Goal: Task Accomplishment & Management: Manage account settings

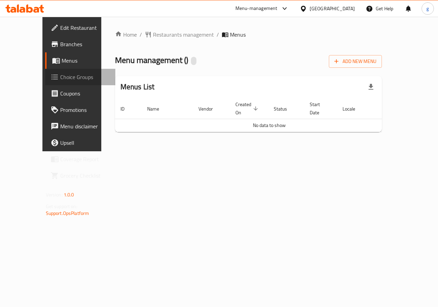
click at [60, 77] on span "Choice Groups" at bounding box center [85, 77] width 50 height 8
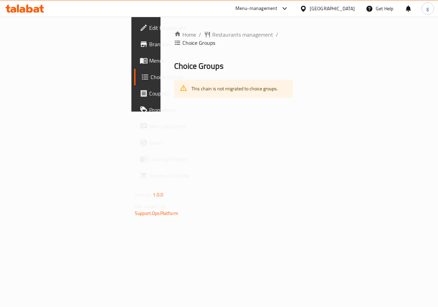
click at [149, 60] on span "Menus" at bounding box center [174, 60] width 50 height 8
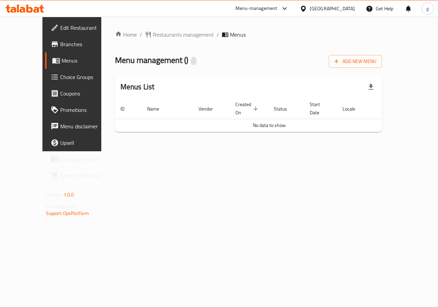
click at [60, 43] on span "Branches" at bounding box center [85, 44] width 50 height 8
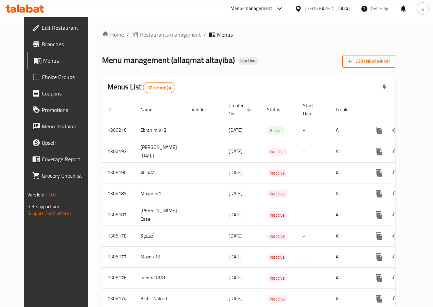
click at [373, 67] on button "Add New Menu" at bounding box center [368, 61] width 53 height 13
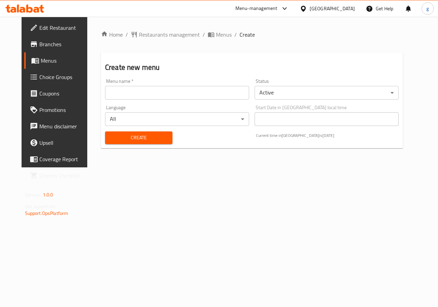
click at [171, 91] on input "text" at bounding box center [177, 93] width 144 height 14
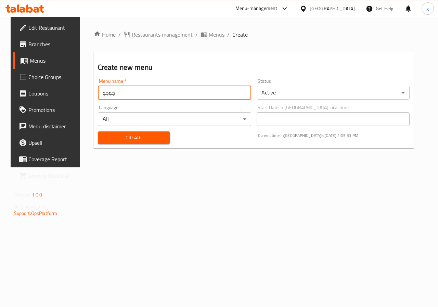
type input "جوجو"
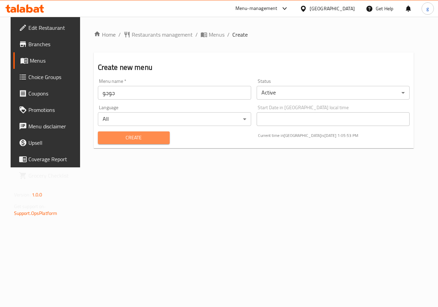
click at [143, 140] on span "Create" at bounding box center [133, 137] width 61 height 9
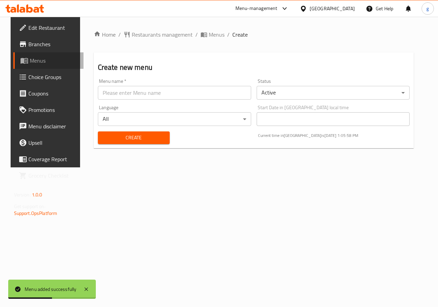
click at [41, 63] on span "Menus" at bounding box center [54, 60] width 49 height 8
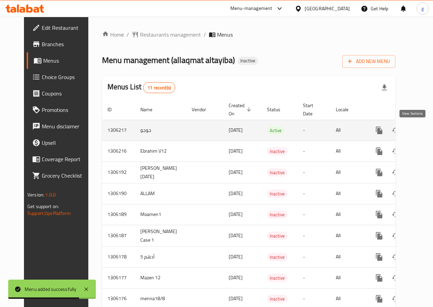
click at [420, 135] on link "enhanced table" at bounding box center [428, 130] width 16 height 16
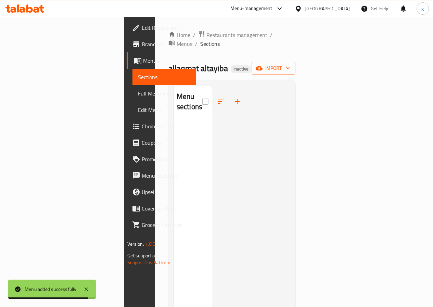
drag, startPoint x: 411, startPoint y: 135, endPoint x: 303, endPoint y: 108, distance: 111.4
click at [290, 108] on div at bounding box center [251, 239] width 77 height 307
click at [290, 64] on span "import" at bounding box center [273, 68] width 33 height 9
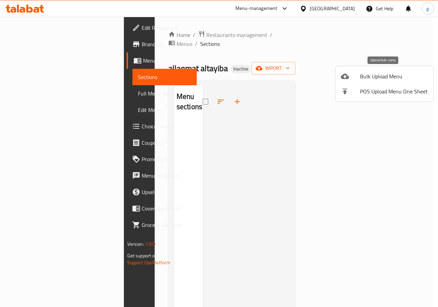
click at [382, 76] on span "Bulk Upload Menu" at bounding box center [394, 76] width 68 height 8
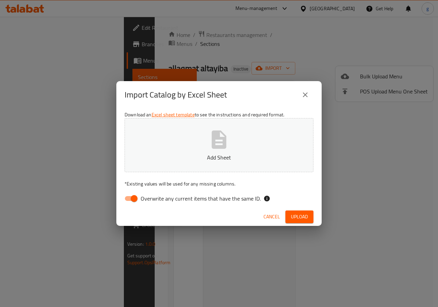
click at [138, 202] on input "Overwrite any current items that have the same ID." at bounding box center [134, 198] width 39 height 13
checkbox input "false"
click at [206, 147] on button "Add Sheet" at bounding box center [219, 145] width 189 height 54
click at [295, 215] on span "Upload" at bounding box center [299, 217] width 17 height 9
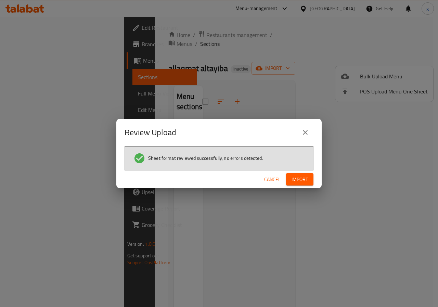
click at [299, 180] on span "Import" at bounding box center [300, 179] width 16 height 9
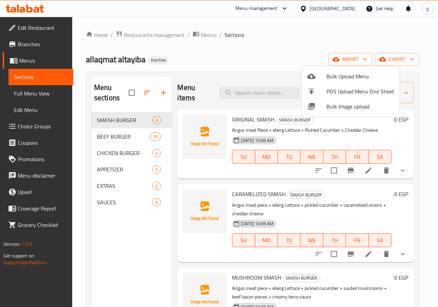
click at [423, 97] on div at bounding box center [219, 153] width 438 height 307
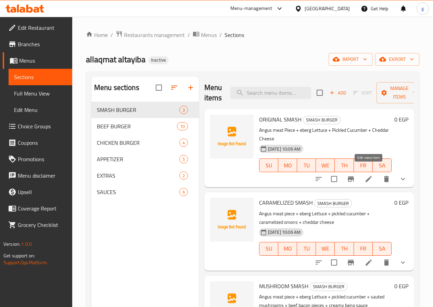
click at [367, 175] on icon at bounding box center [368, 179] width 8 height 8
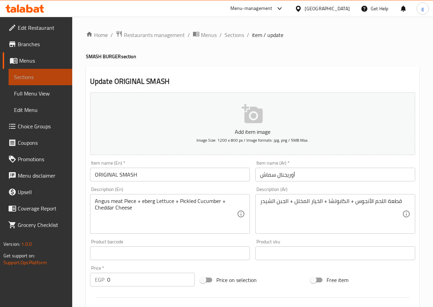
click at [42, 80] on span "Sections" at bounding box center [40, 77] width 53 height 8
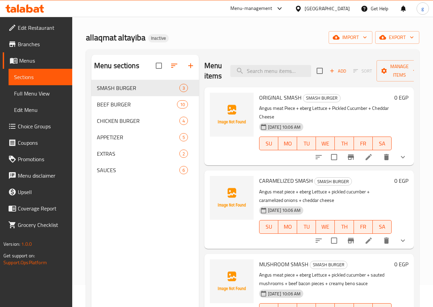
scroll to position [34, 0]
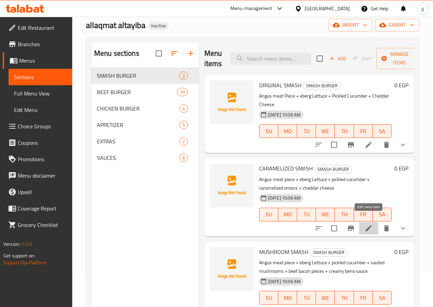
click at [364, 224] on icon at bounding box center [368, 228] width 8 height 8
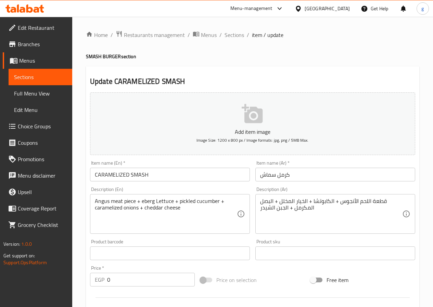
click at [32, 77] on span "Sections" at bounding box center [40, 77] width 53 height 8
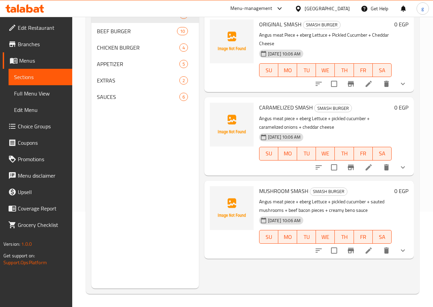
scroll to position [96, 0]
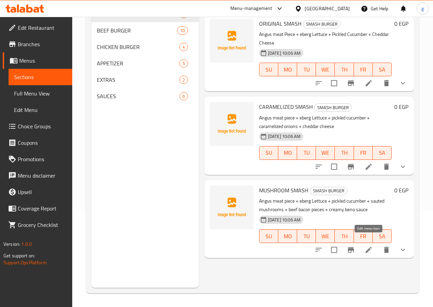
click at [369, 247] on icon at bounding box center [368, 250] width 6 height 6
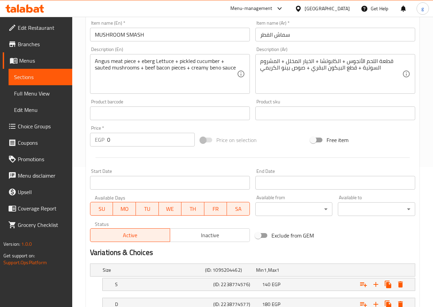
scroll to position [171, 0]
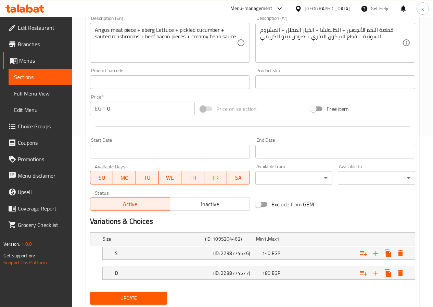
click at [19, 75] on span "Sections" at bounding box center [40, 77] width 53 height 8
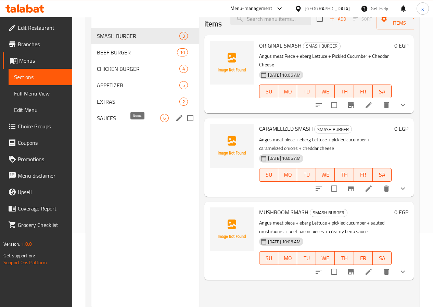
scroll to position [62, 0]
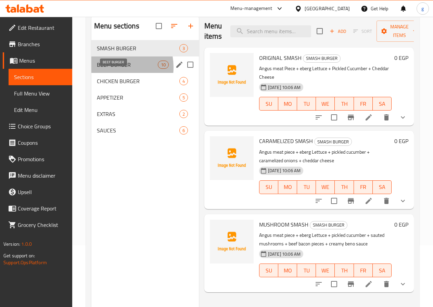
click at [112, 69] on span "BEEF BURGER" at bounding box center [127, 65] width 61 height 8
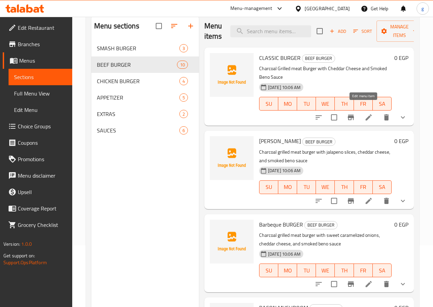
click at [365, 114] on icon at bounding box center [368, 117] width 6 height 6
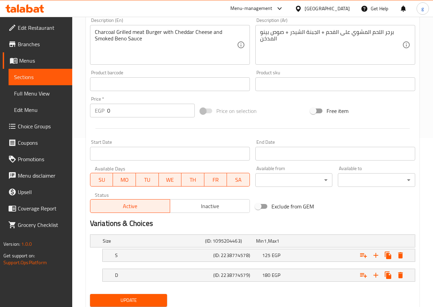
scroll to position [192, 0]
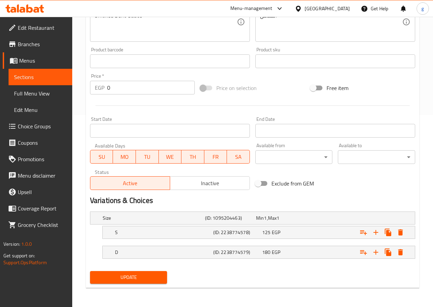
click at [50, 76] on span "Sections" at bounding box center [40, 77] width 53 height 8
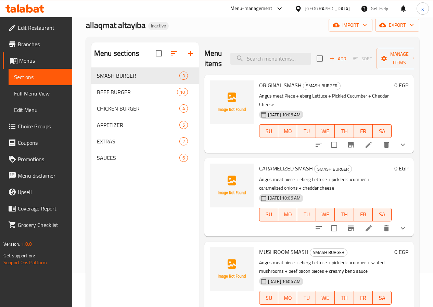
scroll to position [96, 0]
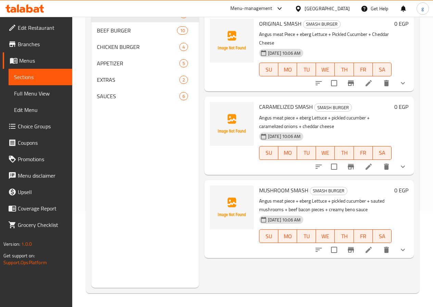
click at [368, 163] on icon at bounding box center [368, 167] width 8 height 8
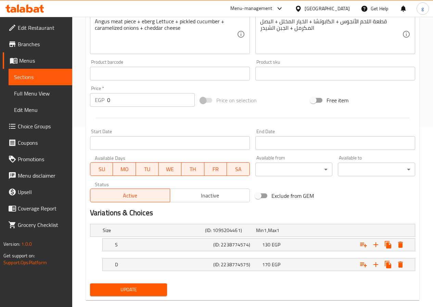
scroll to position [192, 0]
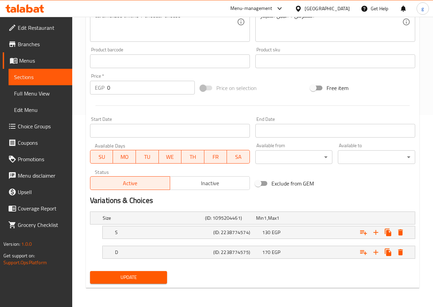
click at [36, 78] on span "Sections" at bounding box center [40, 77] width 53 height 8
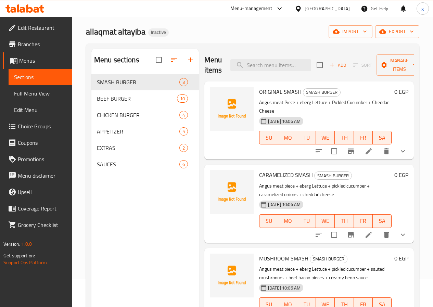
scroll to position [27, 0]
click at [124, 103] on span "BEEF BURGER" at bounding box center [127, 99] width 61 height 8
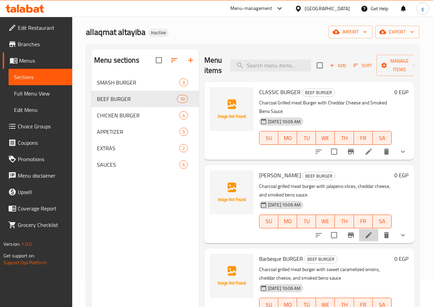
click at [359, 229] on li at bounding box center [368, 235] width 19 height 12
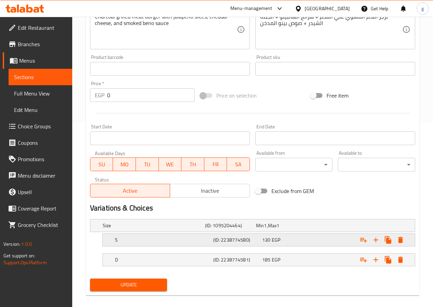
scroll to position [192, 0]
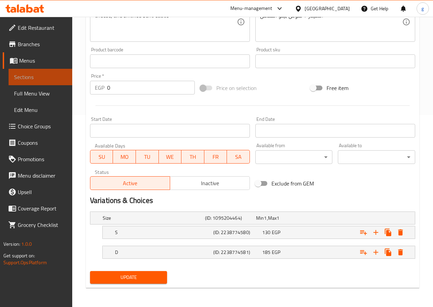
click at [26, 81] on span "Sections" at bounding box center [40, 77] width 53 height 8
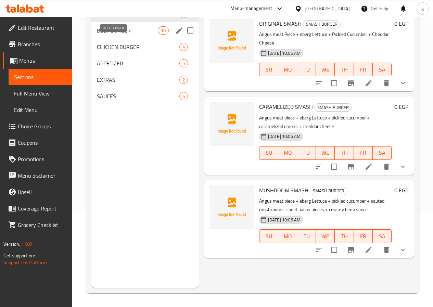
click at [117, 35] on span "BEEF BURGER" at bounding box center [127, 30] width 61 height 8
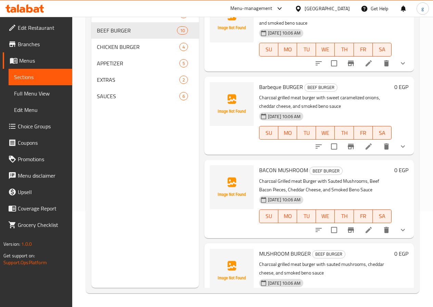
scroll to position [137, 0]
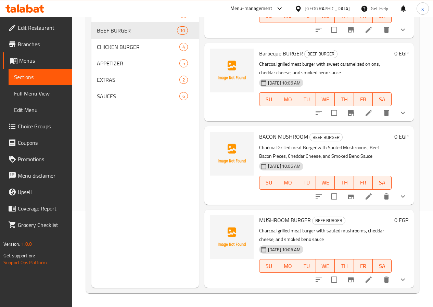
click at [364, 109] on icon at bounding box center [368, 113] width 8 height 8
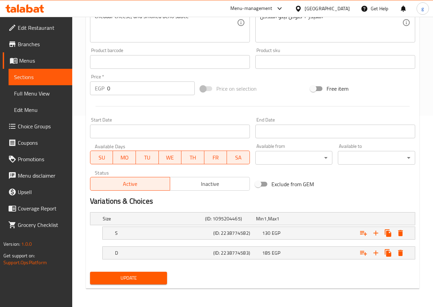
scroll to position [192, 0]
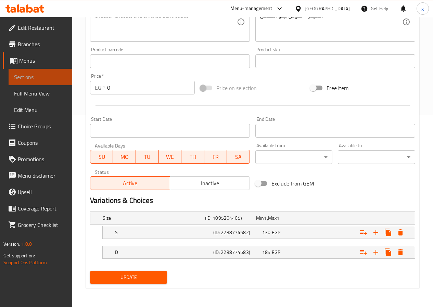
click at [58, 73] on span "Sections" at bounding box center [40, 77] width 53 height 8
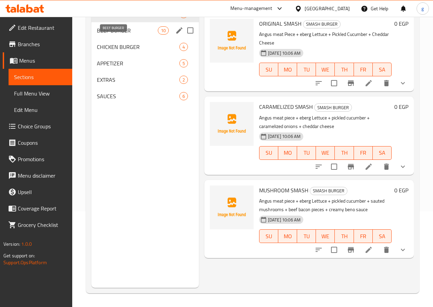
click at [124, 35] on span "BEEF BURGER" at bounding box center [127, 30] width 61 height 8
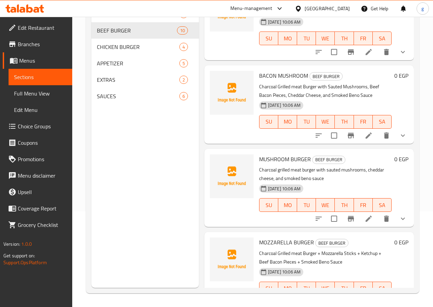
scroll to position [205, 0]
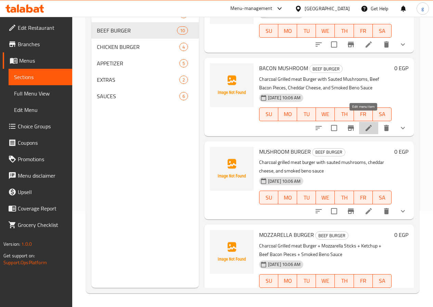
click at [364, 124] on icon at bounding box center [368, 128] width 8 height 8
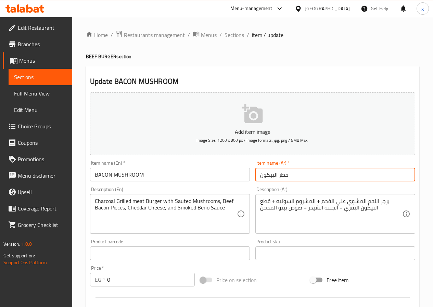
drag, startPoint x: 280, startPoint y: 177, endPoint x: 271, endPoint y: 172, distance: 9.9
click at [294, 177] on input "فطر البيكون" at bounding box center [335, 175] width 160 height 14
drag, startPoint x: 279, startPoint y: 176, endPoint x: 293, endPoint y: 176, distance: 13.7
click at [293, 176] on input "فطر البيكون" at bounding box center [335, 175] width 160 height 14
click at [275, 175] on input "مشروم البيكون" at bounding box center [335, 175] width 160 height 14
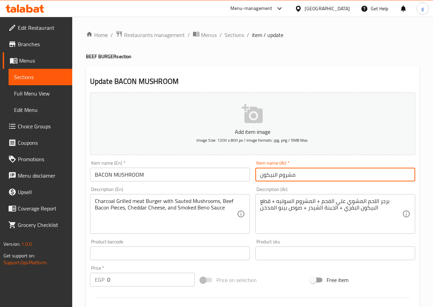
click at [274, 178] on input "مشروم البيكون" at bounding box center [335, 175] width 160 height 14
click at [275, 175] on input "مشروم البيكون" at bounding box center [335, 175] width 160 height 14
drag, startPoint x: 274, startPoint y: 176, endPoint x: 278, endPoint y: 179, distance: 4.1
click at [278, 179] on input "مشروم البيكون" at bounding box center [335, 175] width 160 height 14
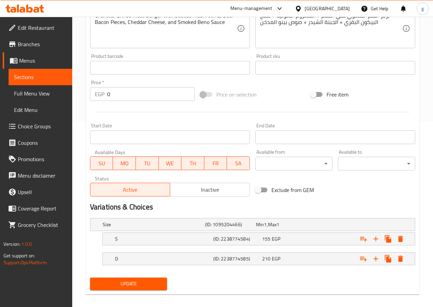
scroll to position [192, 0]
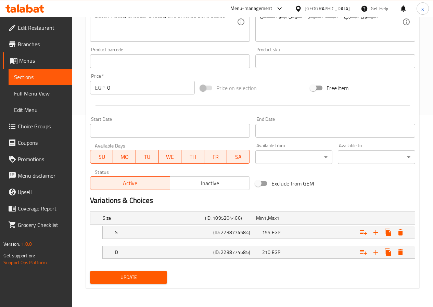
type input "مشروم بيكون"
click at [137, 276] on span "Update" at bounding box center [128, 277] width 66 height 9
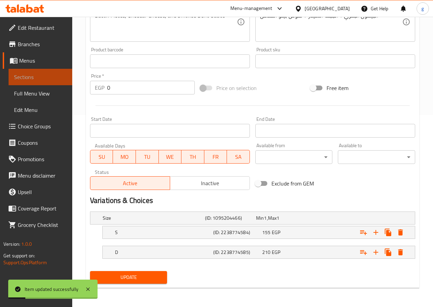
click at [17, 76] on span "Sections" at bounding box center [40, 77] width 53 height 8
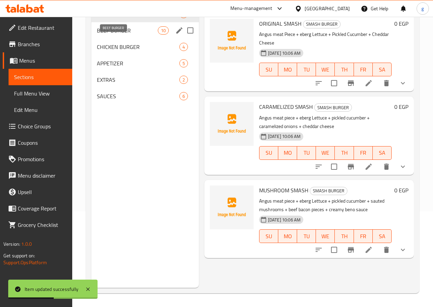
click at [127, 35] on span "BEEF BURGER" at bounding box center [127, 30] width 61 height 8
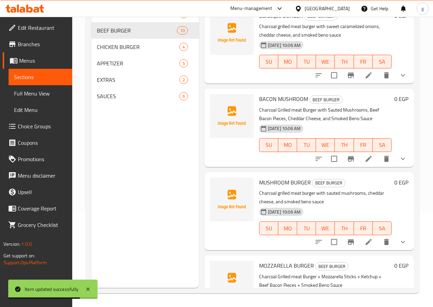
scroll to position [205, 0]
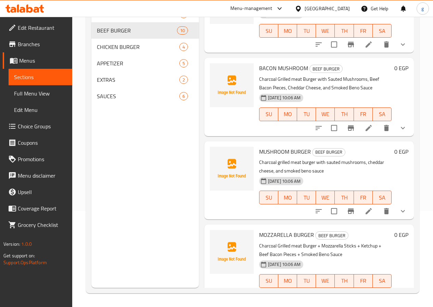
click at [366, 124] on icon at bounding box center [368, 128] width 8 height 8
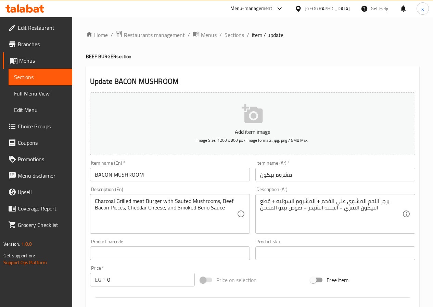
click at [26, 78] on span "Sections" at bounding box center [40, 77] width 53 height 8
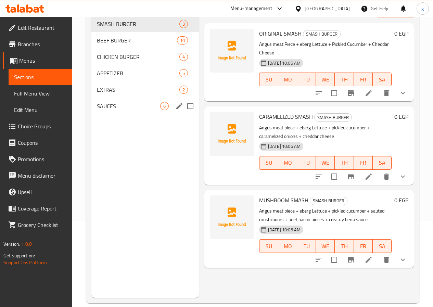
scroll to position [96, 0]
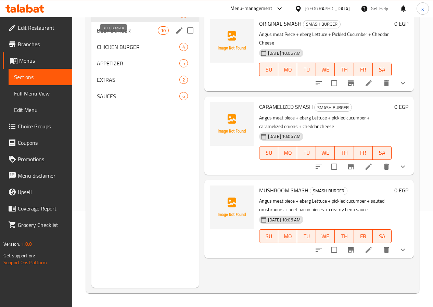
click at [107, 35] on span "BEEF BURGER" at bounding box center [127, 30] width 61 height 8
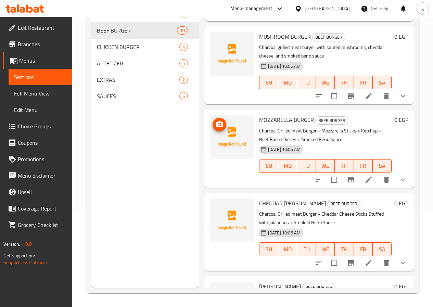
scroll to position [308, 0]
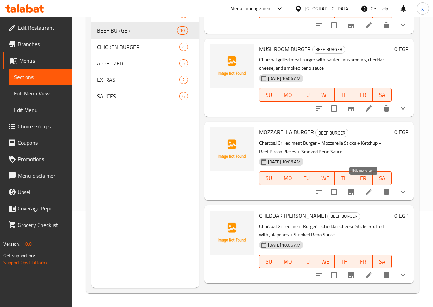
click at [364, 188] on icon at bounding box center [368, 192] width 8 height 8
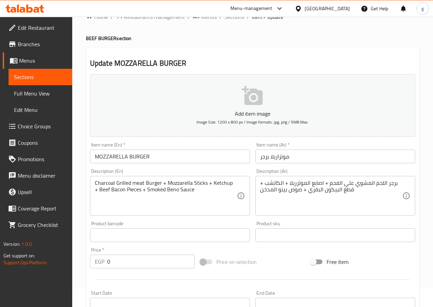
scroll to position [34, 0]
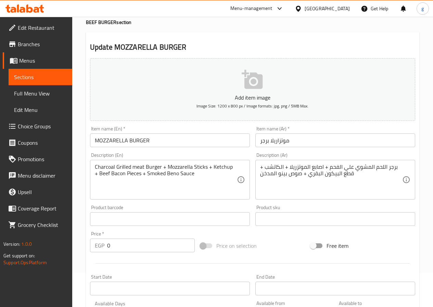
click at [47, 74] on span "Sections" at bounding box center [40, 77] width 53 height 8
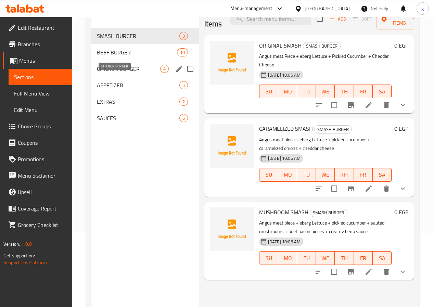
scroll to position [62, 0]
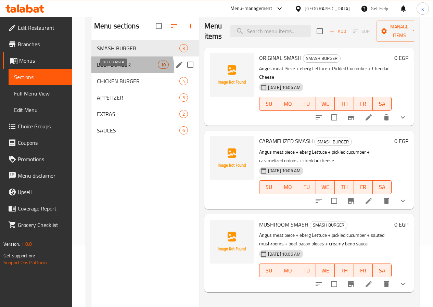
click at [127, 69] on span "BEEF BURGER" at bounding box center [127, 65] width 61 height 8
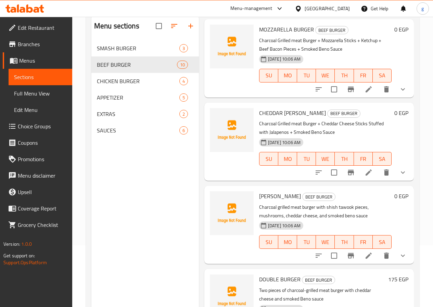
scroll to position [479, 0]
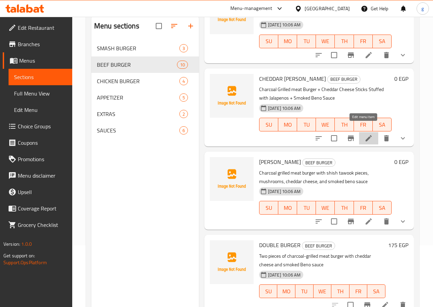
click at [365, 134] on icon at bounding box center [368, 138] width 8 height 8
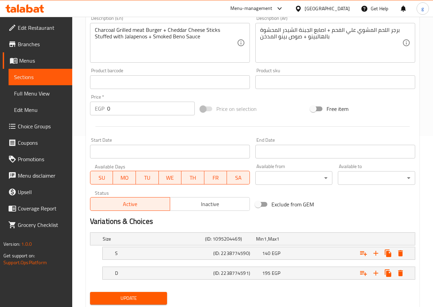
scroll to position [192, 0]
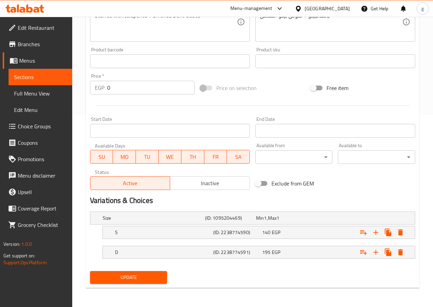
click at [19, 74] on span "Sections" at bounding box center [40, 77] width 53 height 8
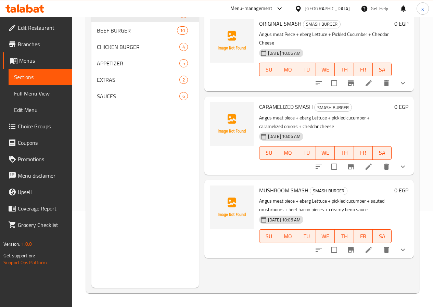
scroll to position [96, 0]
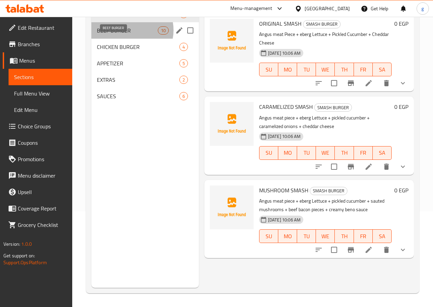
click at [130, 35] on span "BEEF BURGER" at bounding box center [127, 30] width 61 height 8
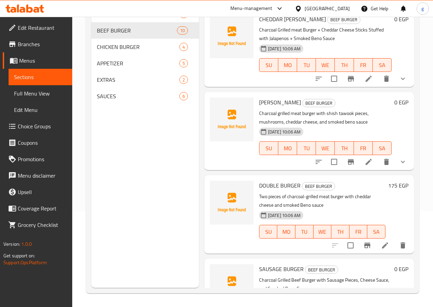
scroll to position [545, 0]
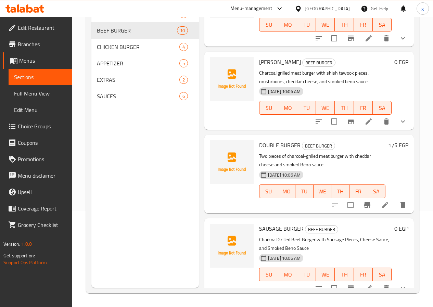
click at [359, 115] on li at bounding box center [368, 121] width 19 height 12
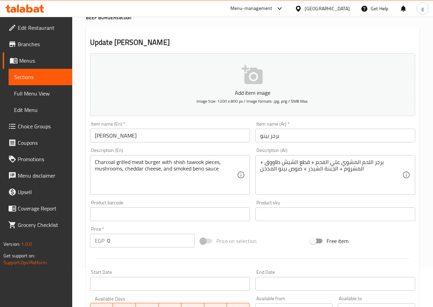
scroll to position [68, 0]
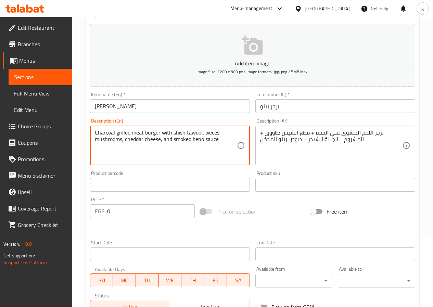
drag, startPoint x: 160, startPoint y: 200, endPoint x: 121, endPoint y: 159, distance: 56.9
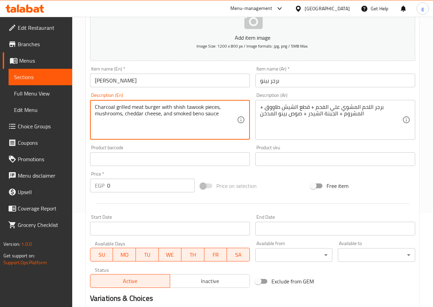
scroll to position [137, 0]
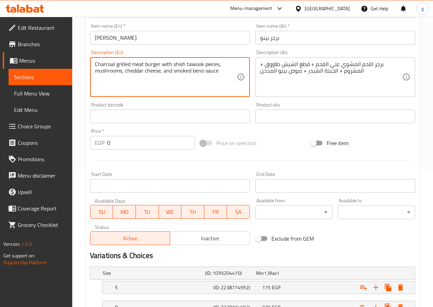
click at [192, 63] on textarea "Charcoal grilled meat burger with shish tawook pieces, mushrooms, cheddar chees…" at bounding box center [166, 77] width 142 height 33
click at [20, 81] on span "Sections" at bounding box center [40, 77] width 53 height 8
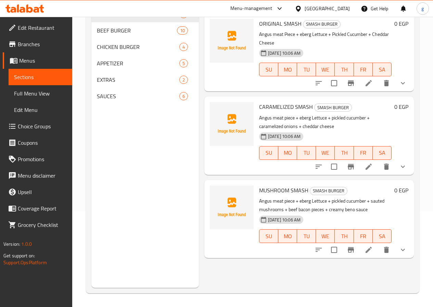
scroll to position [96, 0]
drag, startPoint x: 127, startPoint y: 57, endPoint x: 130, endPoint y: 44, distance: 12.7
click at [130, 44] on div "SMASH BURGER 3 BEEF BURGER 10 CHICKEN BURGER 4 APPETIZER 5 EXTRAS 2 SAUCES 6" at bounding box center [144, 55] width 107 height 99
click at [130, 35] on span "BEEF BURGER" at bounding box center [127, 30] width 61 height 8
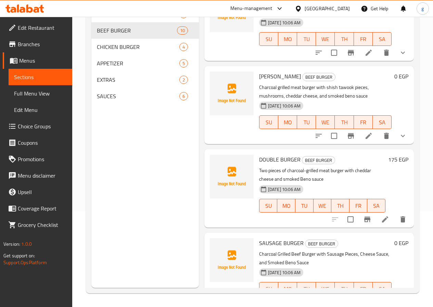
scroll to position [545, 0]
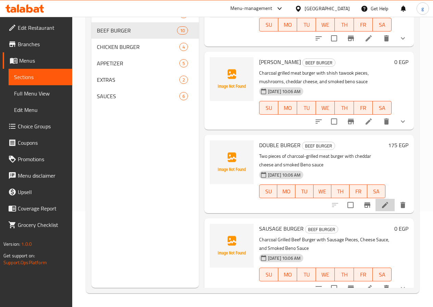
click at [375, 199] on li at bounding box center [384, 205] width 19 height 12
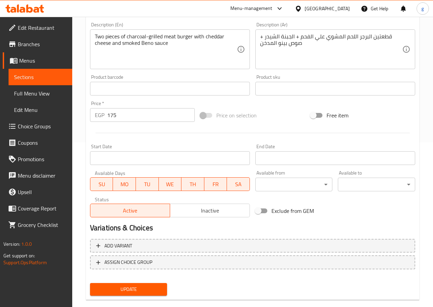
scroll to position [177, 0]
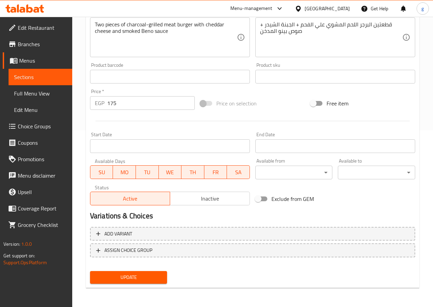
click at [52, 82] on link "Sections" at bounding box center [41, 77] width 64 height 16
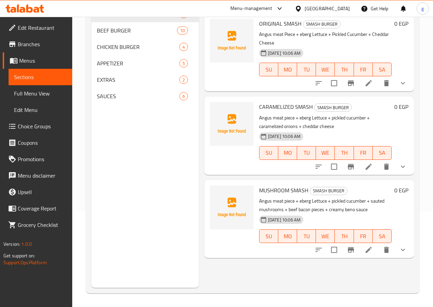
scroll to position [96, 0]
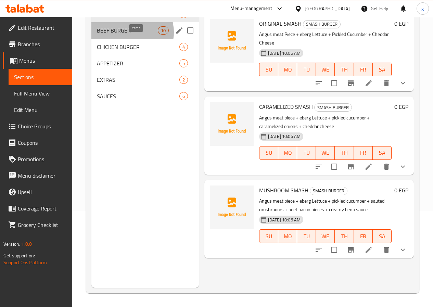
click at [158, 34] on span "10" at bounding box center [163, 30] width 10 height 7
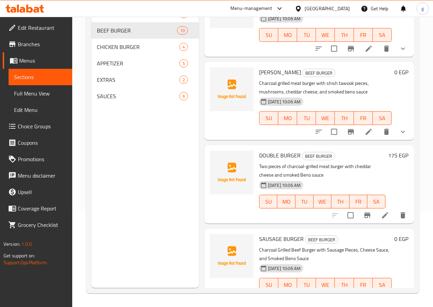
scroll to position [545, 0]
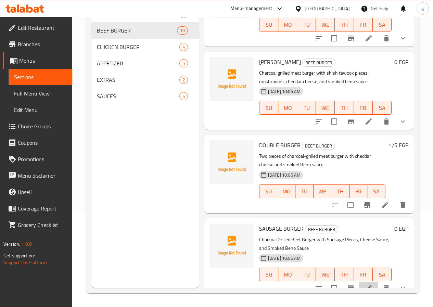
click at [369, 282] on li at bounding box center [368, 288] width 19 height 12
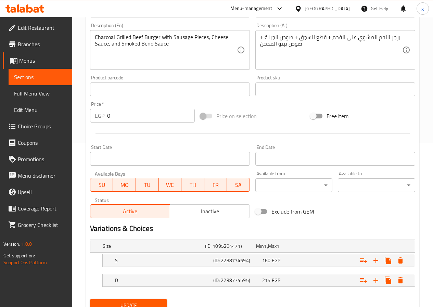
scroll to position [192, 0]
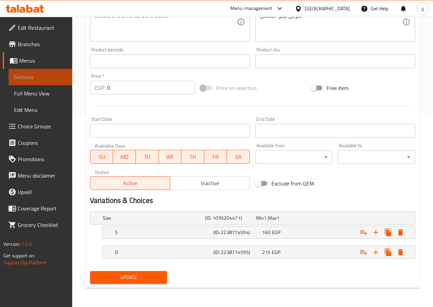
click at [35, 74] on span "Sections" at bounding box center [40, 77] width 53 height 8
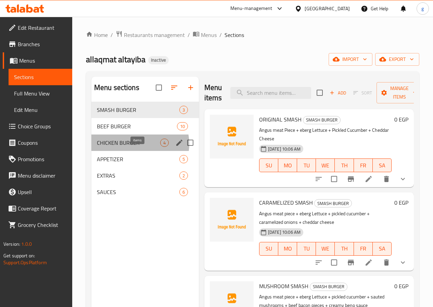
click at [160, 146] on span "4" at bounding box center [164, 143] width 8 height 7
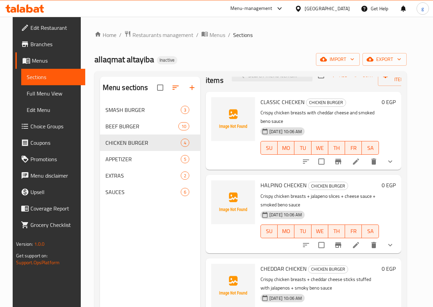
scroll to position [34, 0]
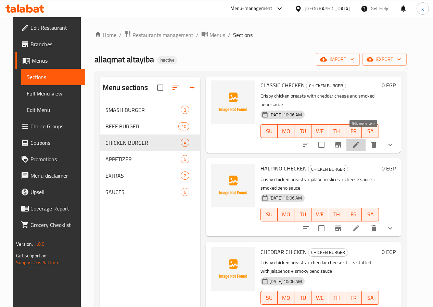
click at [360, 141] on icon at bounding box center [356, 145] width 8 height 8
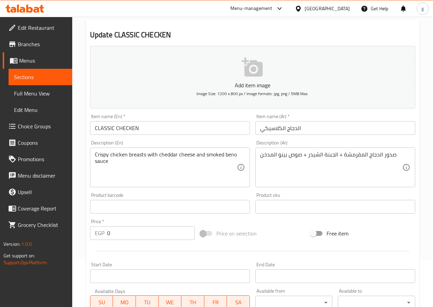
scroll to position [68, 0]
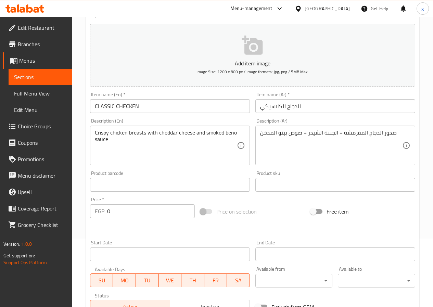
click at [283, 106] on input "الدجاج الكلاسيكي" at bounding box center [335, 106] width 160 height 14
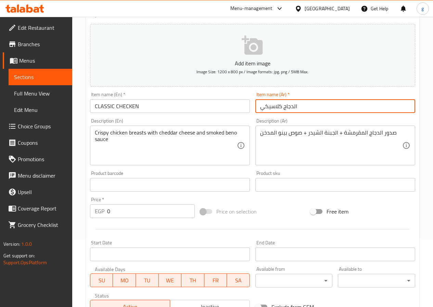
click at [263, 108] on input "الدجاج كلاسيكي" at bounding box center [335, 106] width 160 height 14
click at [261, 108] on input "الدجاج كلاسيكي" at bounding box center [335, 106] width 160 height 14
click at [263, 110] on input "الدجاج كلاسيكي" at bounding box center [335, 106] width 160 height 14
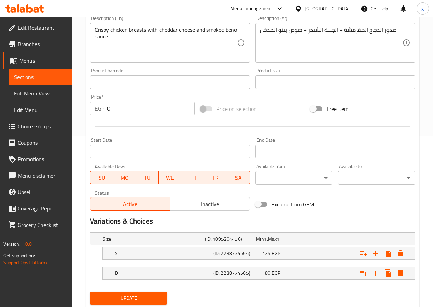
scroll to position [192, 0]
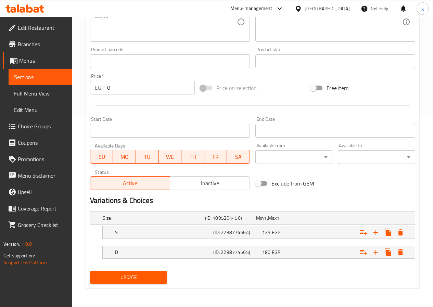
type input "الدجاج كلاسيك"
click at [156, 271] on button "Update" at bounding box center [128, 277] width 77 height 13
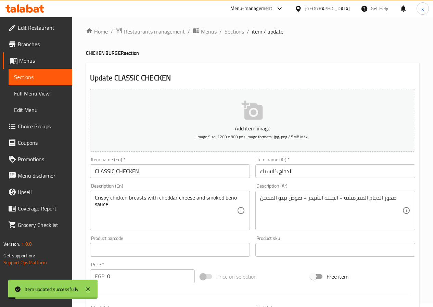
scroll to position [0, 0]
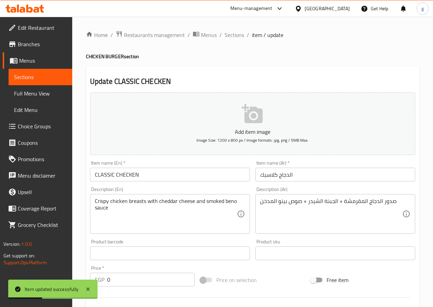
click at [26, 77] on span "Sections" at bounding box center [40, 77] width 53 height 8
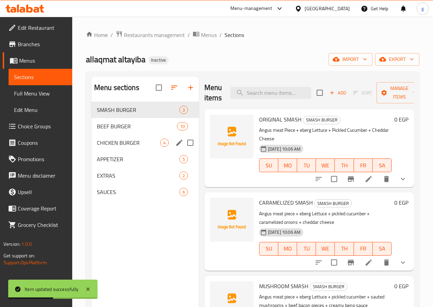
click at [120, 151] on div "CHICKEN BURGER 4" at bounding box center [144, 142] width 107 height 16
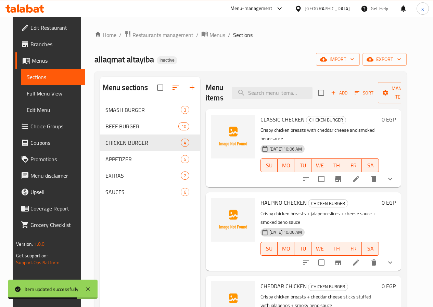
scroll to position [34, 0]
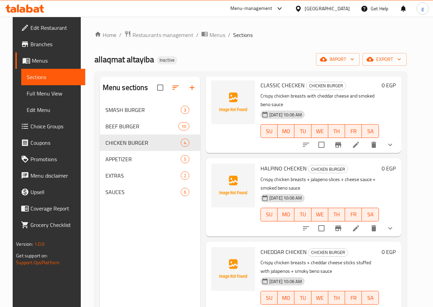
click at [394, 141] on icon "show more" at bounding box center [390, 145] width 8 height 8
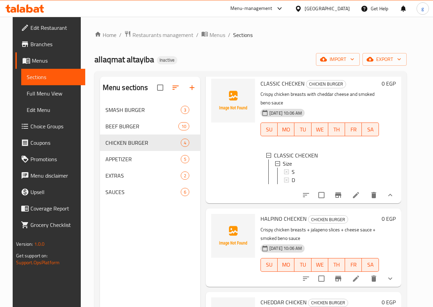
scroll to position [34, 0]
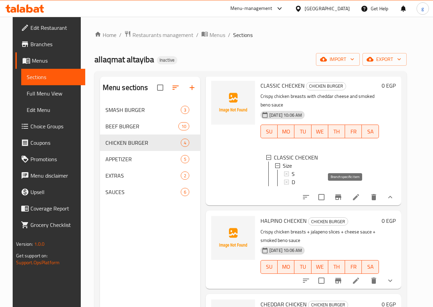
click at [341, 194] on icon "Branch-specific-item" at bounding box center [338, 196] width 6 height 5
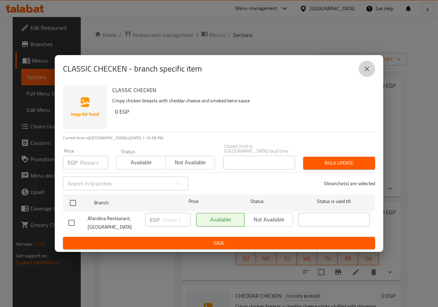
click at [367, 69] on icon "close" at bounding box center [367, 69] width 8 height 8
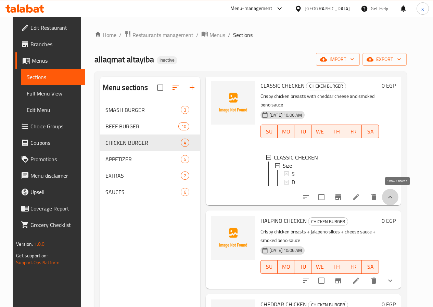
click at [394, 195] on icon "show more" at bounding box center [390, 197] width 8 height 8
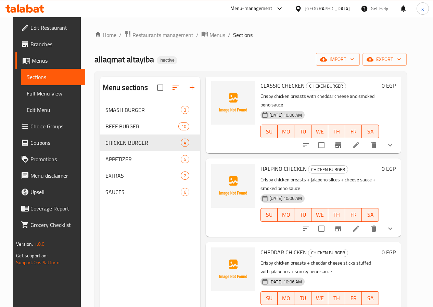
click at [325, 97] on p "Crispy chicken breasts with cheddar cheese and smoked beno sauce" at bounding box center [319, 100] width 118 height 17
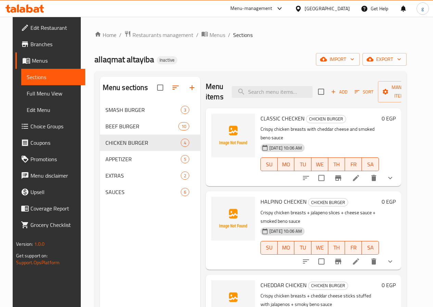
scroll to position [0, 0]
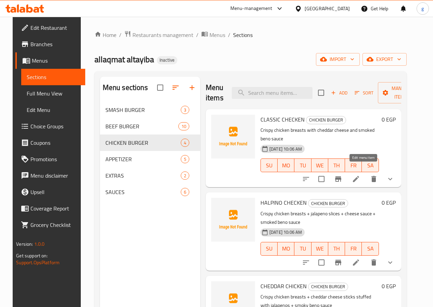
click at [360, 175] on icon at bounding box center [356, 179] width 8 height 8
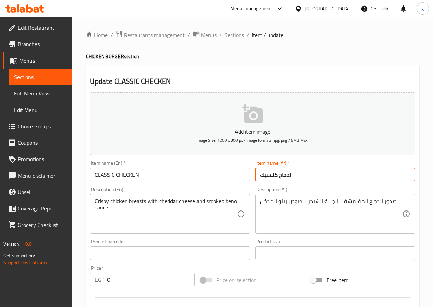
drag, startPoint x: 288, startPoint y: 175, endPoint x: 292, endPoint y: 175, distance: 4.1
click at [292, 175] on input "الدجاج كلاسيك" at bounding box center [335, 175] width 160 height 14
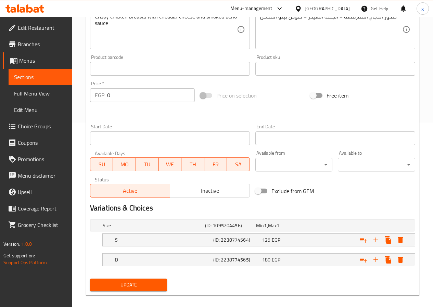
scroll to position [192, 0]
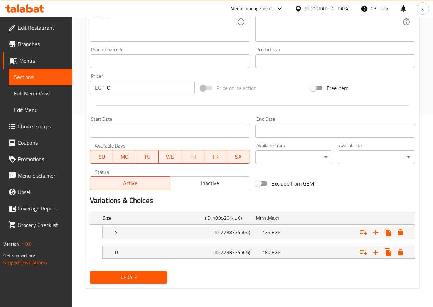
type input "دجاج كلاسيك"
click at [158, 276] on span "Update" at bounding box center [128, 277] width 66 height 9
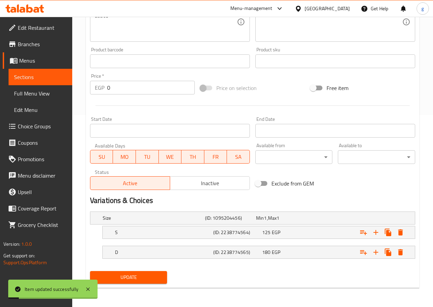
click at [37, 79] on span "Sections" at bounding box center [40, 77] width 53 height 8
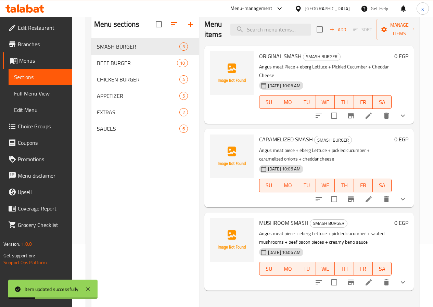
scroll to position [68, 0]
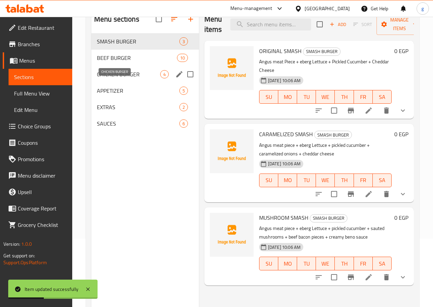
click at [120, 78] on span "CHICKEN BURGER" at bounding box center [128, 74] width 63 height 8
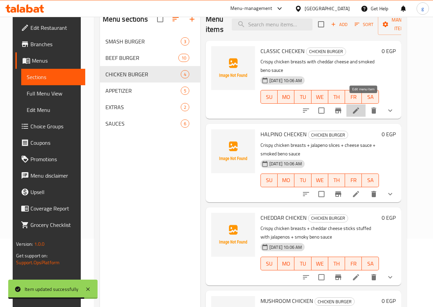
click at [359, 107] on icon at bounding box center [356, 110] width 6 height 6
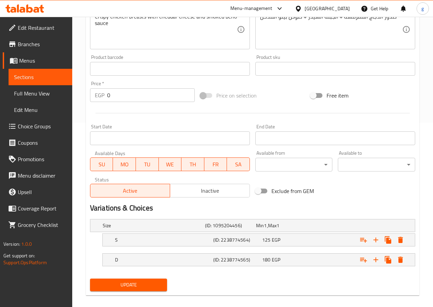
scroll to position [192, 0]
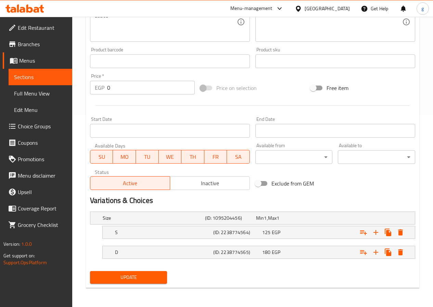
click at [43, 77] on span "Sections" at bounding box center [40, 77] width 53 height 8
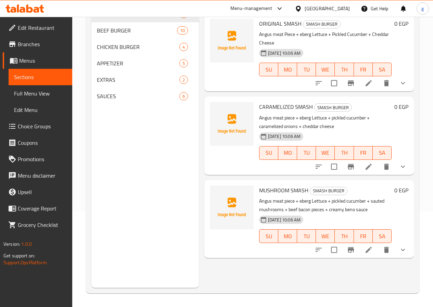
scroll to position [96, 0]
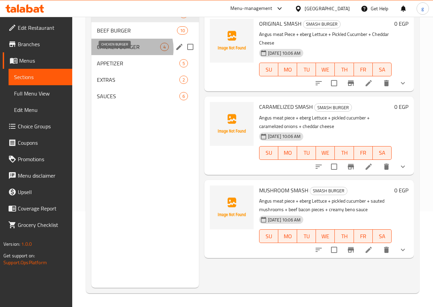
click at [123, 51] on span "CHICKEN BURGER" at bounding box center [128, 47] width 63 height 8
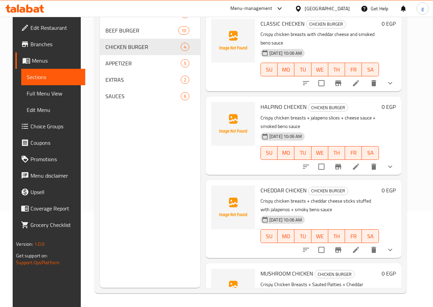
click at [365, 160] on li at bounding box center [355, 166] width 19 height 12
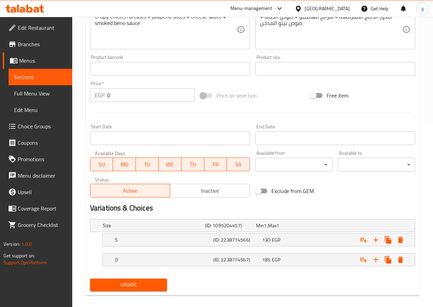
scroll to position [192, 0]
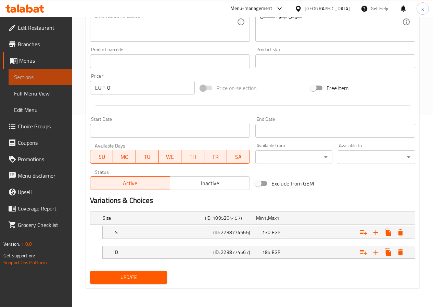
click at [31, 81] on span "Sections" at bounding box center [40, 77] width 53 height 8
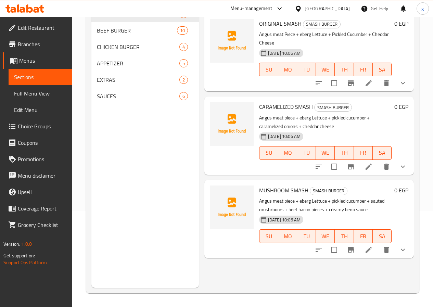
scroll to position [96, 0]
click at [117, 51] on span "CHICKEN BURGER" at bounding box center [128, 47] width 63 height 8
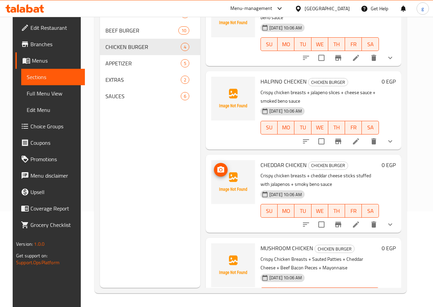
scroll to position [45, 0]
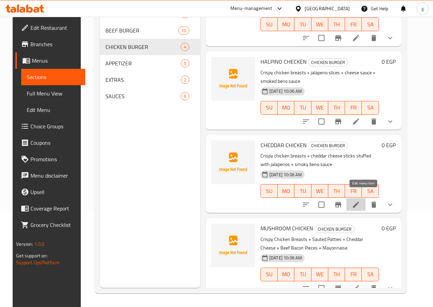
click at [359, 202] on icon at bounding box center [356, 205] width 6 height 6
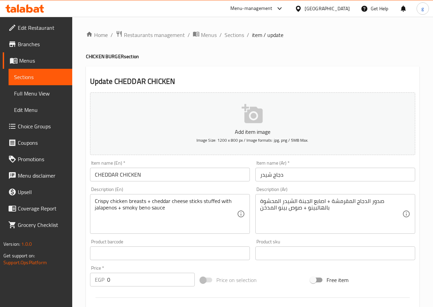
drag, startPoint x: 357, startPoint y: 208, endPoint x: 335, endPoint y: 205, distance: 21.4
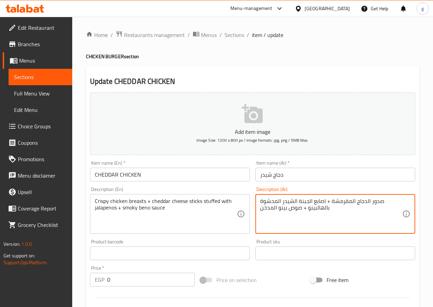
click at [296, 206] on textarea "صدور الدجاج المقرمشة + اصابع الجبنة الشيدر المحشوة بالهالبينو + صوص بينو المدخن" at bounding box center [331, 214] width 142 height 33
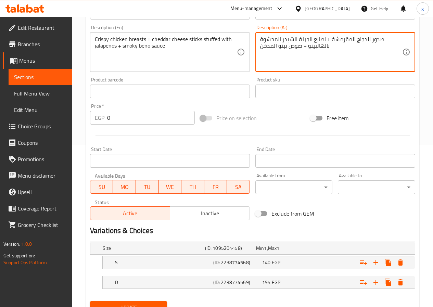
scroll to position [124, 0]
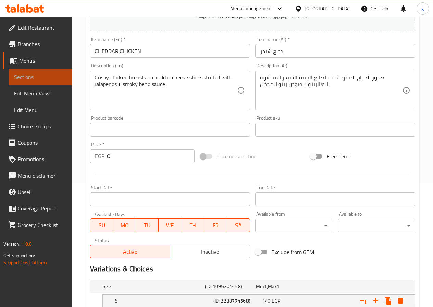
click at [55, 82] on link "Sections" at bounding box center [41, 77] width 64 height 16
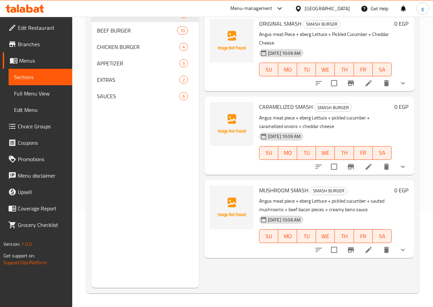
scroll to position [96, 0]
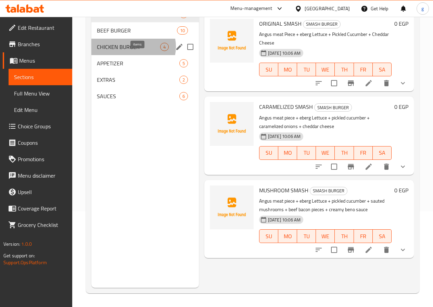
click at [160, 50] on span "4" at bounding box center [164, 47] width 8 height 7
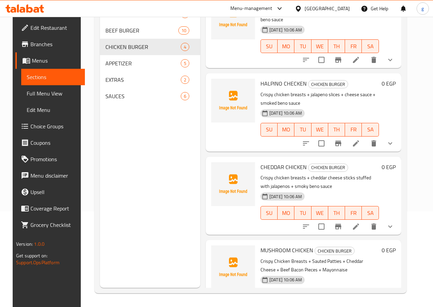
scroll to position [45, 0]
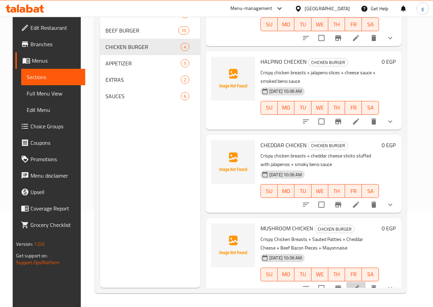
click at [359, 282] on li at bounding box center [355, 288] width 19 height 12
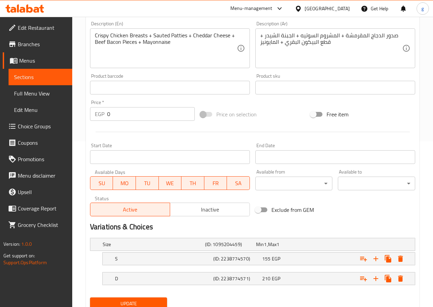
scroll to position [192, 0]
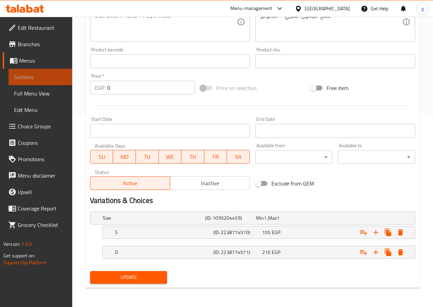
click at [53, 76] on span "Sections" at bounding box center [40, 77] width 53 height 8
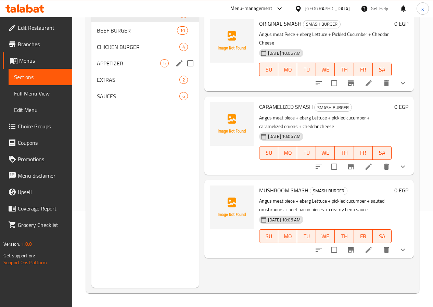
click at [116, 67] on span "APPETIZER" at bounding box center [128, 63] width 63 height 8
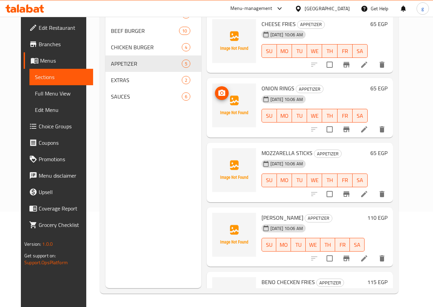
scroll to position [96, 0]
click at [368, 65] on icon at bounding box center [364, 64] width 8 height 8
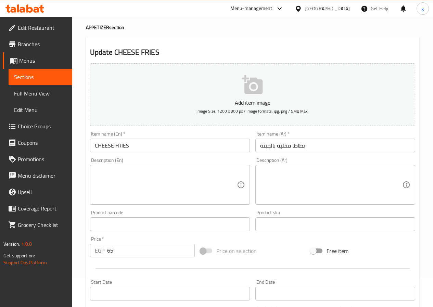
scroll to position [68, 0]
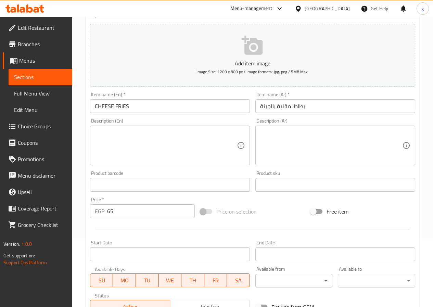
click at [37, 82] on link "Sections" at bounding box center [41, 77] width 64 height 16
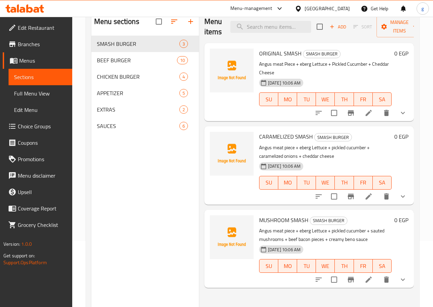
scroll to position [27, 0]
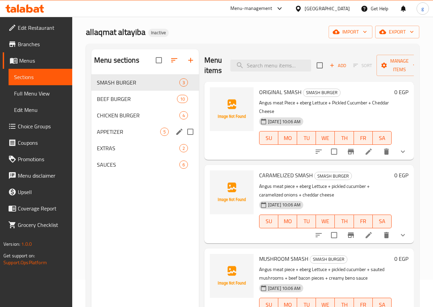
click at [123, 140] on div "APPETIZER 5" at bounding box center [144, 132] width 107 height 16
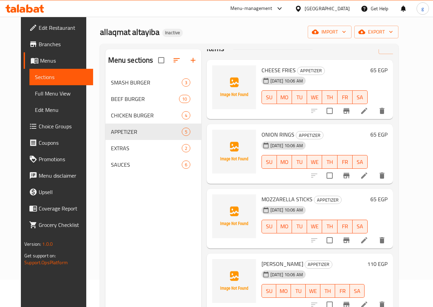
scroll to position [34, 0]
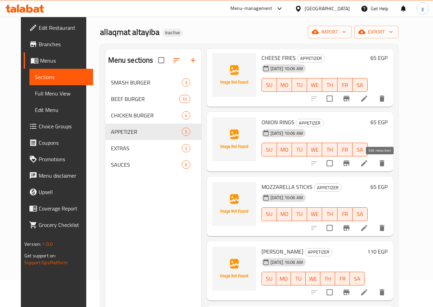
click at [368, 163] on icon at bounding box center [364, 163] width 8 height 8
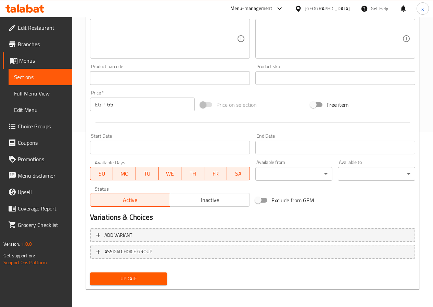
scroll to position [177, 0]
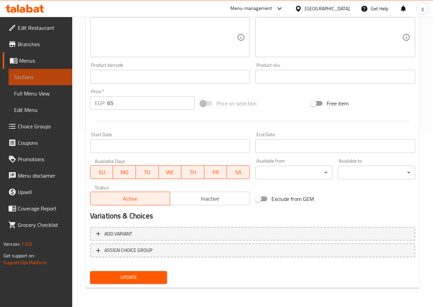
click at [34, 80] on span "Sections" at bounding box center [40, 77] width 53 height 8
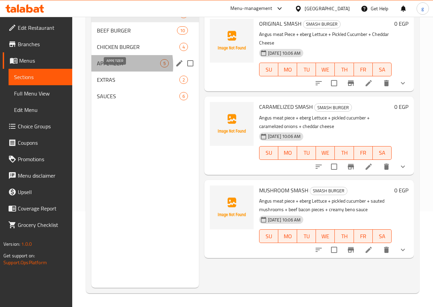
click at [102, 67] on span "APPETIZER" at bounding box center [128, 63] width 63 height 8
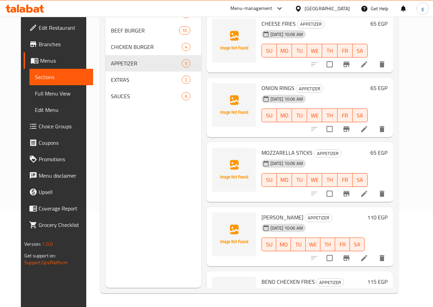
scroll to position [34, 0]
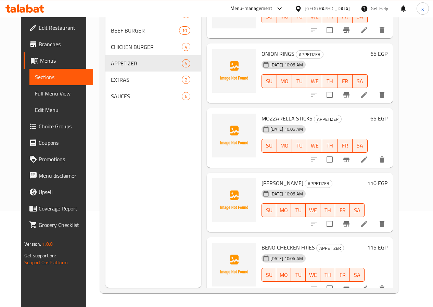
click at [367, 162] on icon at bounding box center [364, 159] width 6 height 6
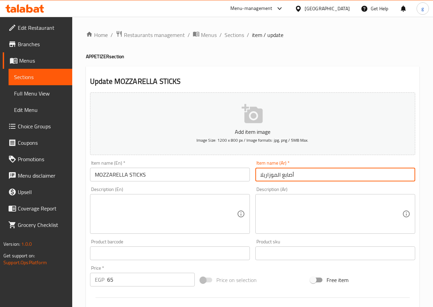
click at [270, 175] on input "أصابع الموزاريلا" at bounding box center [335, 175] width 160 height 14
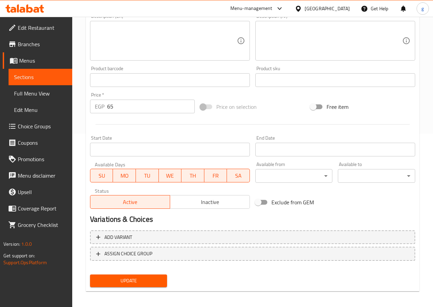
scroll to position [177, 0]
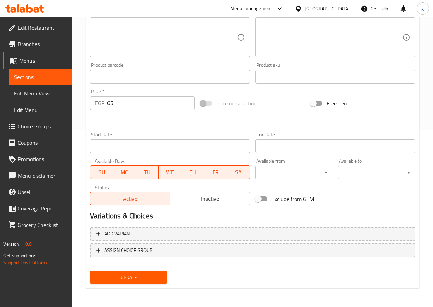
type input "أصابع الموتزاريلا"
click at [123, 281] on span "Update" at bounding box center [128, 277] width 66 height 9
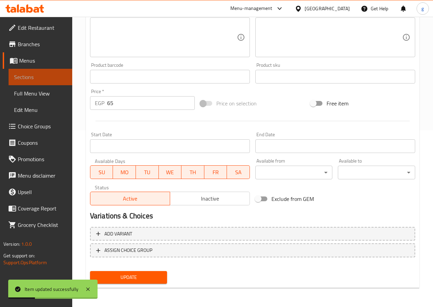
click at [42, 76] on span "Sections" at bounding box center [40, 77] width 53 height 8
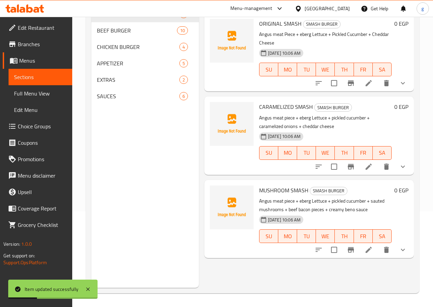
scroll to position [96, 0]
click at [126, 67] on span "APPETIZER" at bounding box center [128, 63] width 63 height 8
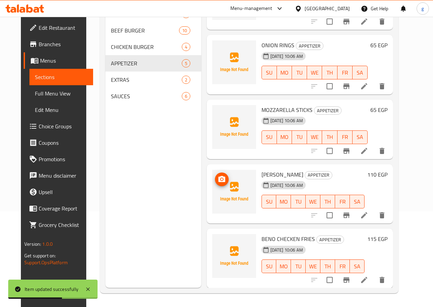
scroll to position [43, 0]
click at [368, 151] on icon at bounding box center [364, 150] width 8 height 8
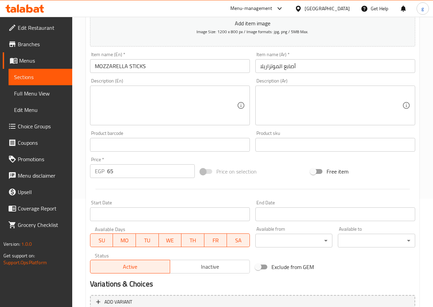
scroll to position [108, 0]
click at [50, 76] on span "Sections" at bounding box center [40, 77] width 53 height 8
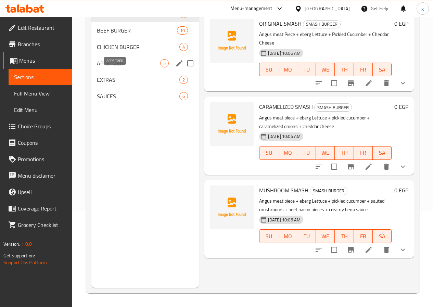
click at [120, 67] on span "APPETIZER" at bounding box center [128, 63] width 63 height 8
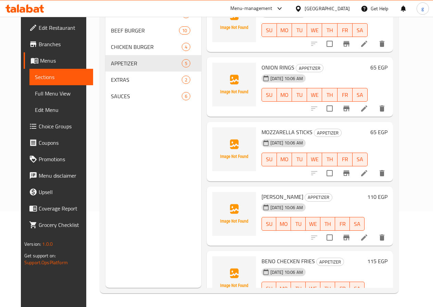
scroll to position [43, 0]
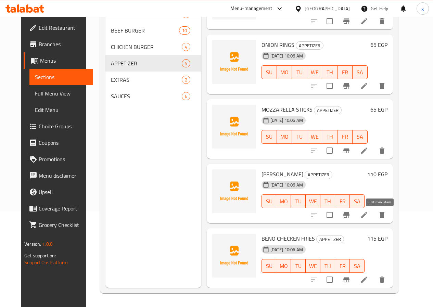
click at [368, 216] on icon at bounding box center [364, 215] width 8 height 8
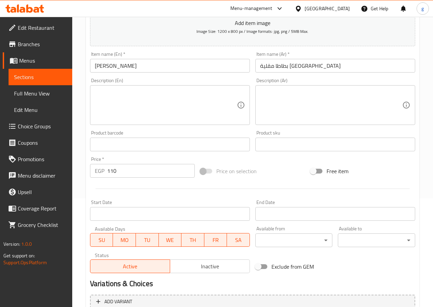
scroll to position [108, 0]
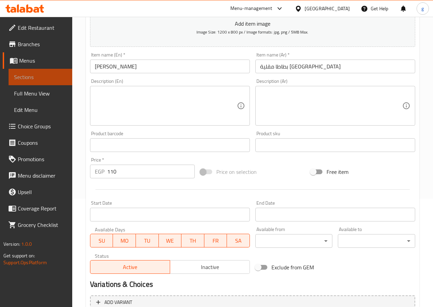
click at [21, 77] on span "Sections" at bounding box center [40, 77] width 53 height 8
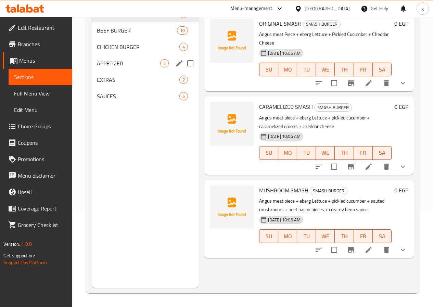
click at [110, 72] on div "APPETIZER 5" at bounding box center [144, 63] width 107 height 16
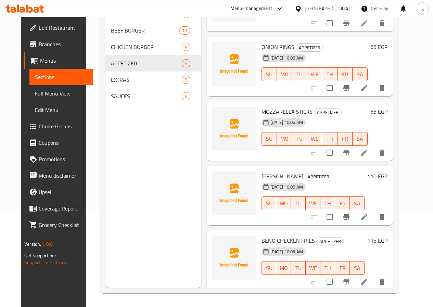
scroll to position [43, 0]
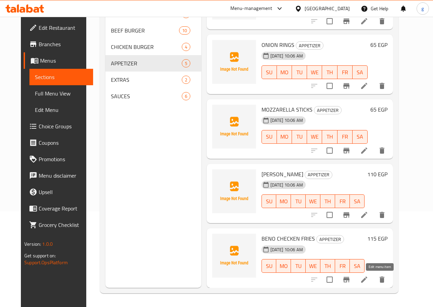
click at [367, 281] on icon at bounding box center [364, 279] width 6 height 6
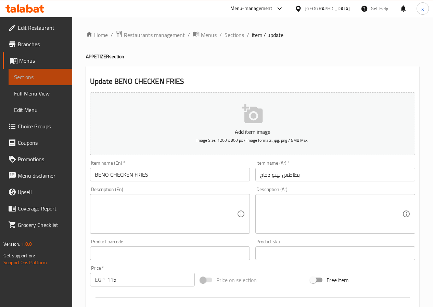
click at [57, 78] on span "Sections" at bounding box center [40, 77] width 53 height 8
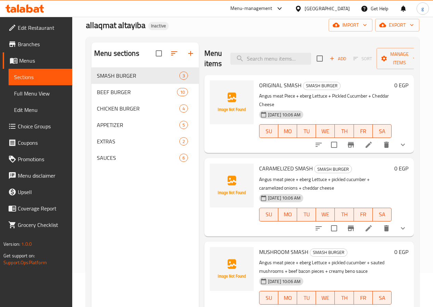
scroll to position [96, 0]
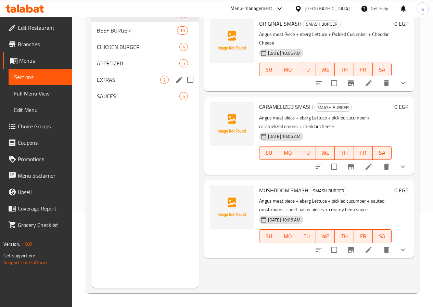
click at [124, 84] on div "EXTRAS 2" at bounding box center [144, 80] width 107 height 16
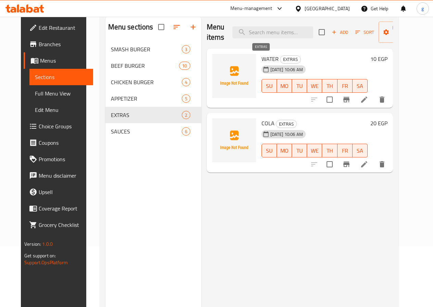
scroll to position [27, 0]
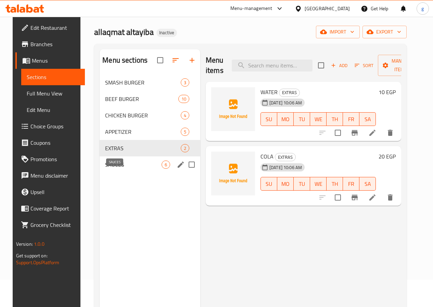
click at [121, 169] on span "SAUCES" at bounding box center [133, 164] width 56 height 8
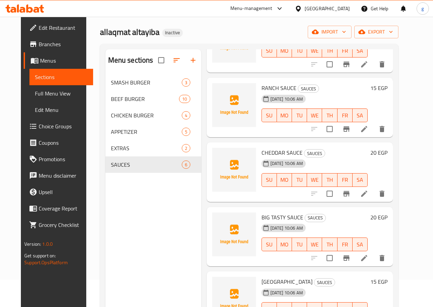
scroll to position [34, 0]
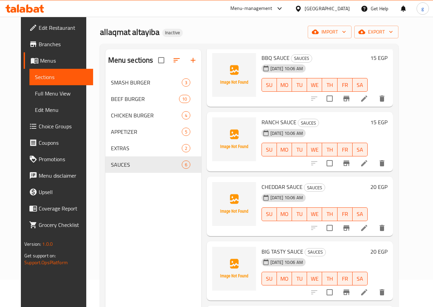
click at [368, 99] on icon at bounding box center [364, 98] width 8 height 8
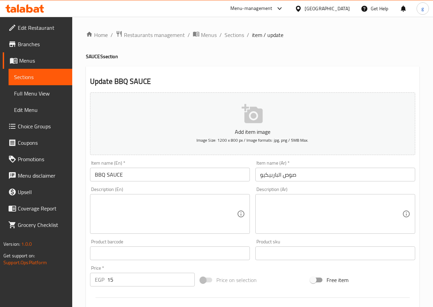
click at [33, 75] on span "Sections" at bounding box center [40, 77] width 53 height 8
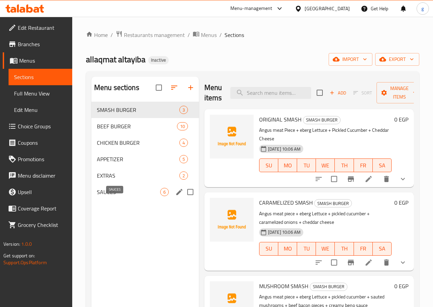
click at [132, 196] on span "SAUCES" at bounding box center [128, 192] width 63 height 8
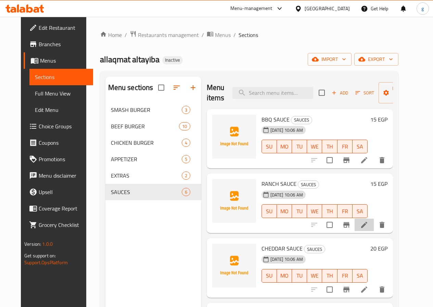
click at [374, 230] on li at bounding box center [364, 225] width 19 height 12
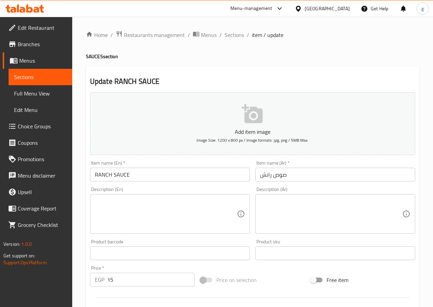
click at [26, 73] on span "Sections" at bounding box center [40, 77] width 53 height 8
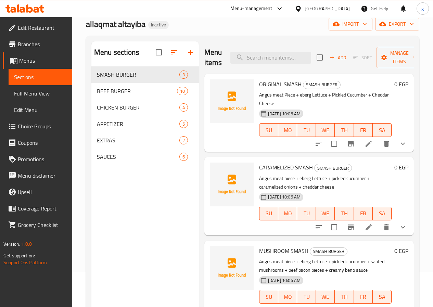
scroll to position [68, 0]
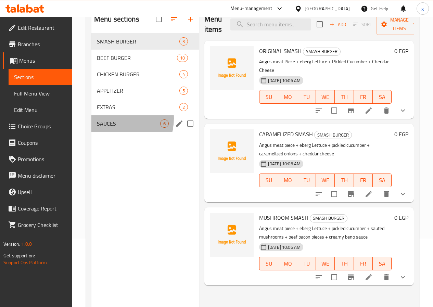
click at [115, 129] on div "SAUCES 6" at bounding box center [144, 123] width 107 height 16
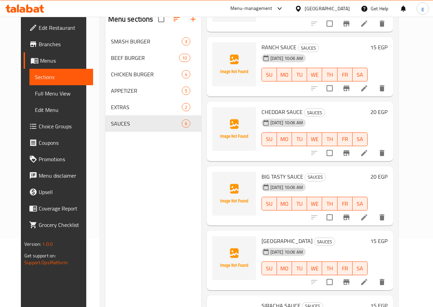
scroll to position [68, 0]
click at [367, 153] on icon at bounding box center [364, 153] width 6 height 6
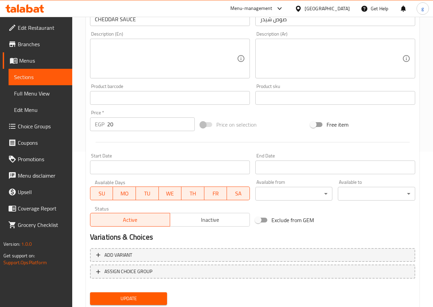
scroll to position [171, 0]
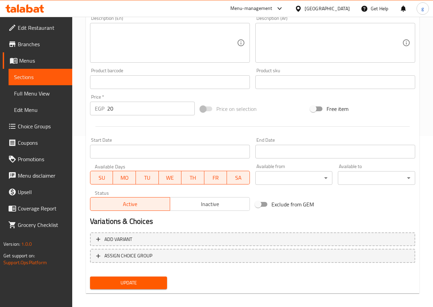
click at [33, 80] on span "Sections" at bounding box center [40, 77] width 53 height 8
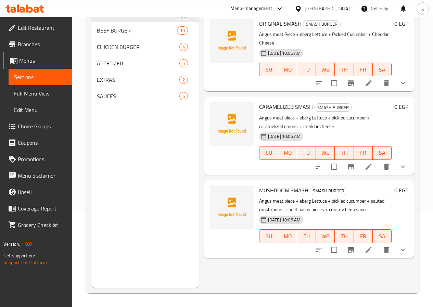
scroll to position [96, 0]
click at [371, 247] on icon at bounding box center [368, 250] width 6 height 6
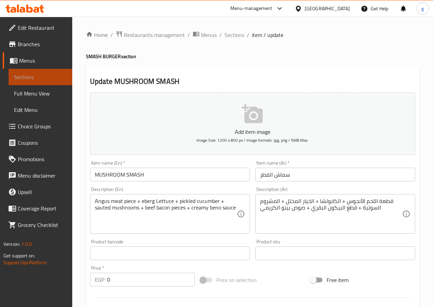
click at [22, 75] on span "Sections" at bounding box center [40, 77] width 53 height 8
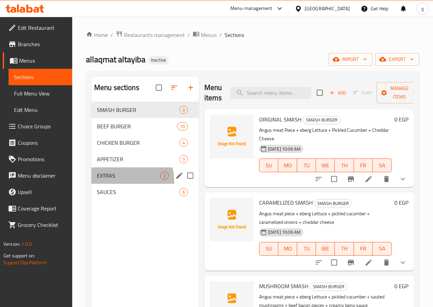
click at [107, 184] on div "EXTRAS 2" at bounding box center [144, 175] width 107 height 16
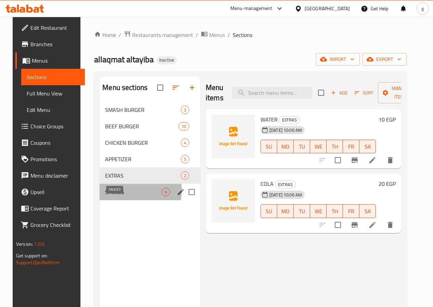
click at [109, 196] on span "SAUCES" at bounding box center [133, 192] width 56 height 8
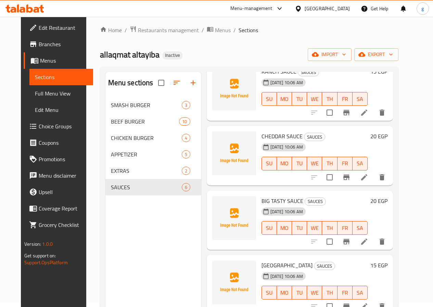
scroll to position [96, 0]
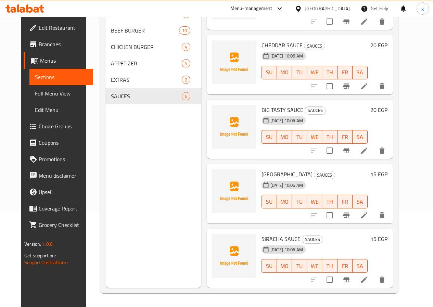
click at [367, 282] on icon at bounding box center [364, 279] width 6 height 6
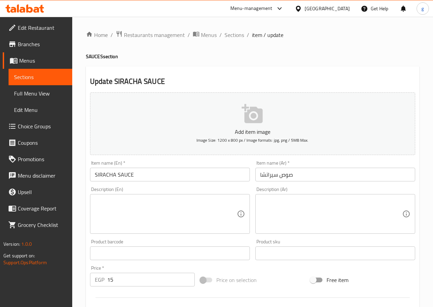
click at [24, 79] on span "Sections" at bounding box center [40, 77] width 53 height 8
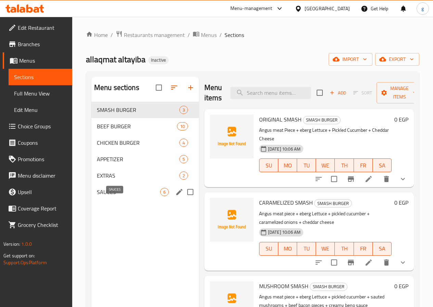
click at [111, 196] on span "SAUCES" at bounding box center [128, 192] width 63 height 8
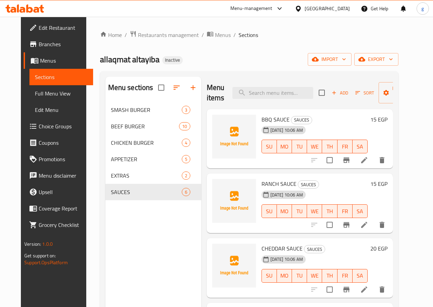
click at [374, 225] on li at bounding box center [364, 225] width 19 height 12
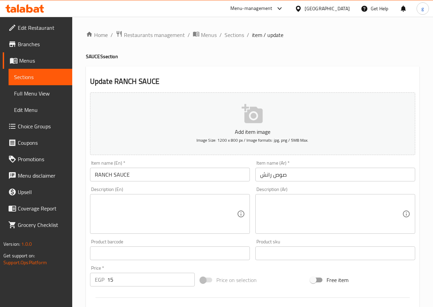
click at [44, 79] on span "Sections" at bounding box center [40, 77] width 53 height 8
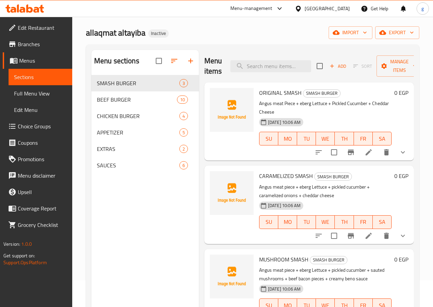
scroll to position [68, 0]
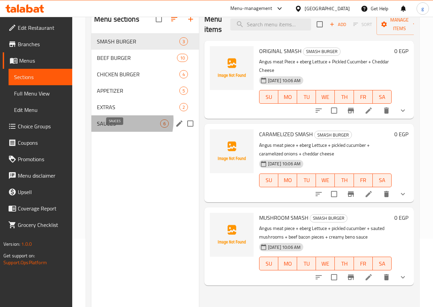
click at [108, 128] on span "SAUCES" at bounding box center [128, 123] width 63 height 8
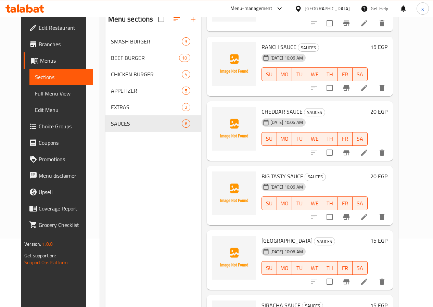
scroll to position [107, 0]
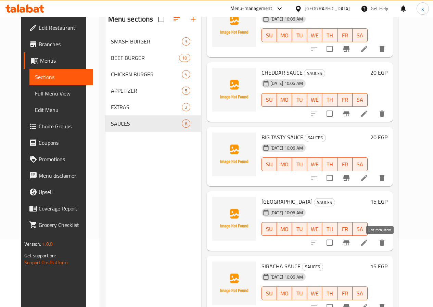
click at [368, 243] on icon at bounding box center [364, 243] width 8 height 8
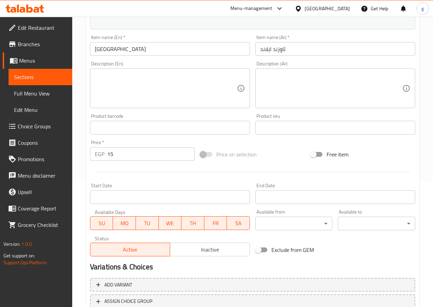
scroll to position [137, 0]
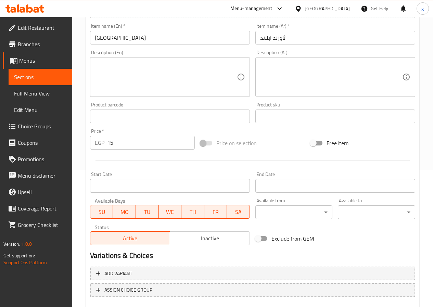
click at [36, 78] on span "Sections" at bounding box center [40, 77] width 53 height 8
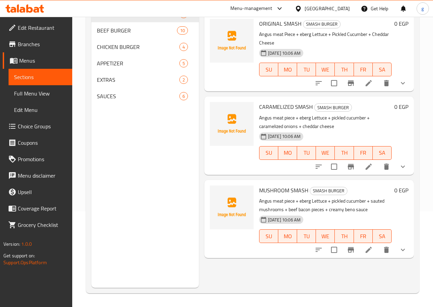
scroll to position [96, 0]
click at [109, 104] on div "SAUCES 6" at bounding box center [144, 96] width 107 height 16
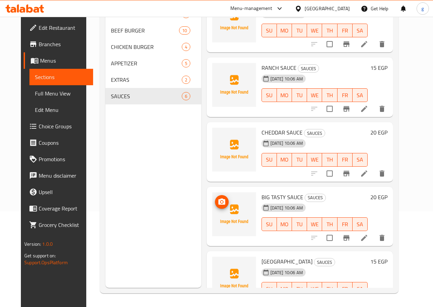
scroll to position [5, 0]
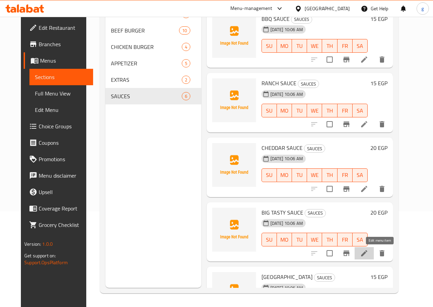
click at [368, 253] on icon at bounding box center [364, 253] width 8 height 8
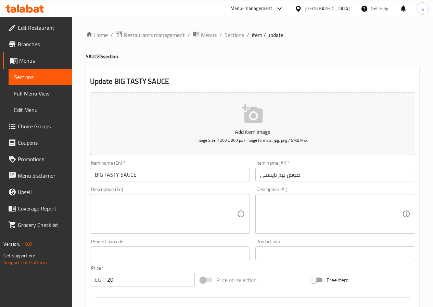
click at [33, 81] on span "Sections" at bounding box center [40, 77] width 53 height 8
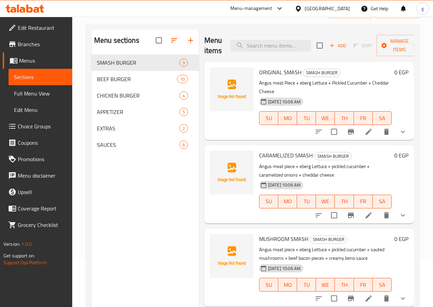
scroll to position [96, 0]
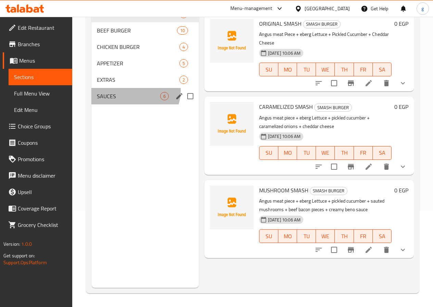
click at [135, 101] on div "SAUCES 6" at bounding box center [144, 96] width 107 height 16
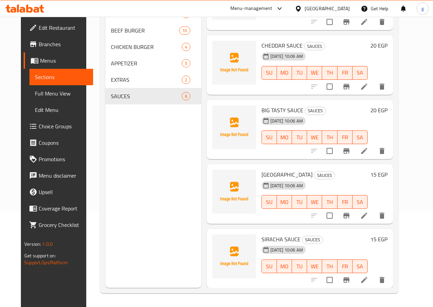
scroll to position [107, 0]
